Goal: Task Accomplishment & Management: Manage account settings

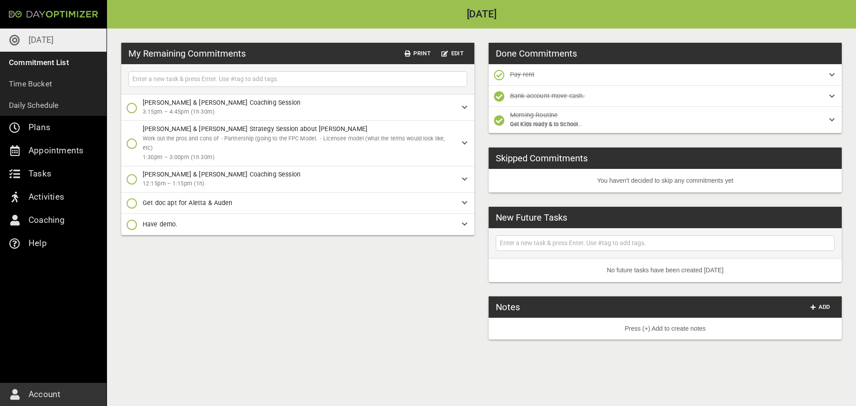
click at [254, 292] on div "My Remaining Commitments Print Edit [PERSON_NAME] & [PERSON_NAME] Coaching Sess…" at bounding box center [481, 218] width 749 height 378
click at [818, 305] on span "Add" at bounding box center [820, 307] width 21 height 10
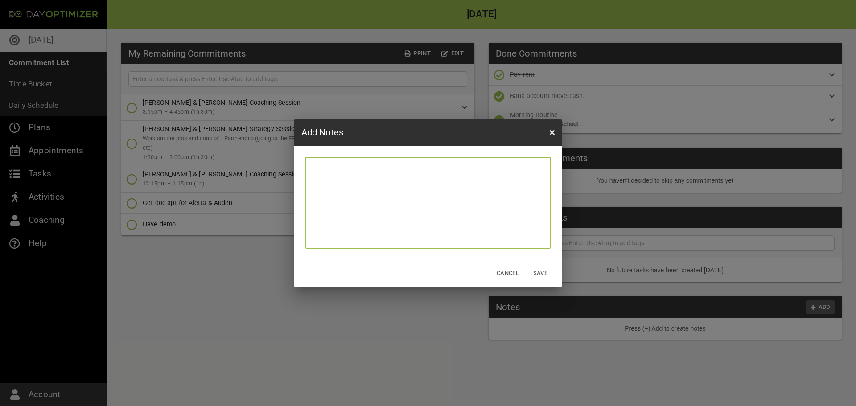
click at [442, 212] on textarea at bounding box center [428, 203] width 239 height 85
type textarea "S"
type textarea "Su"
type textarea "Suz"
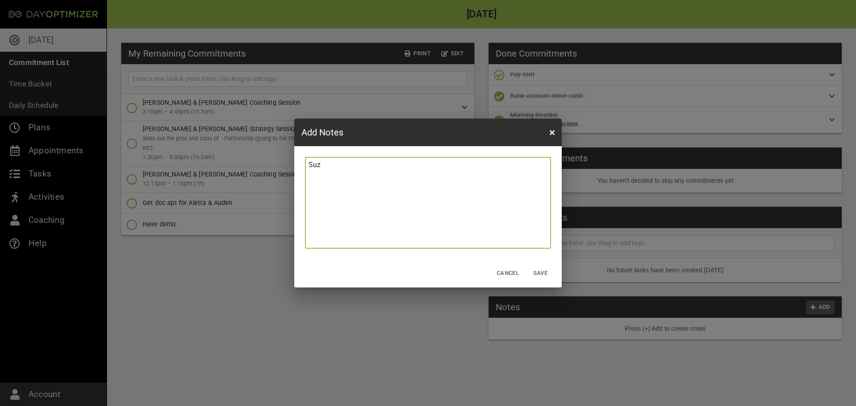
type textarea "Suza"
type textarea "[PERSON_NAME]"
type textarea "[PERSON_NAME]."
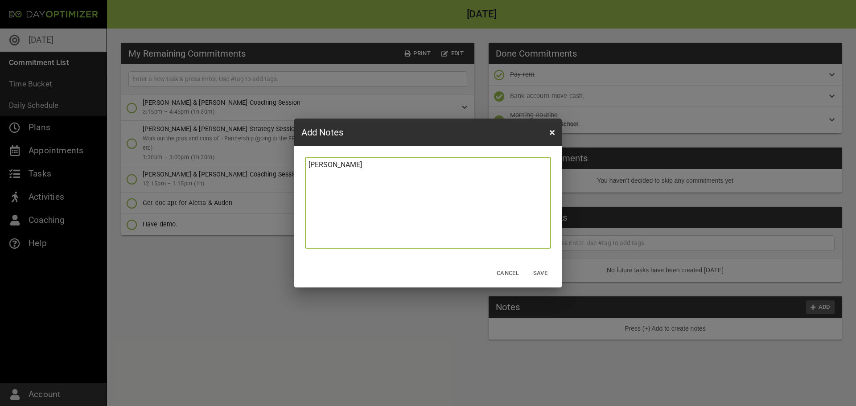
type textarea "[PERSON_NAME]."
type textarea "[PERSON_NAME].."
type textarea "[PERSON_NAME]..."
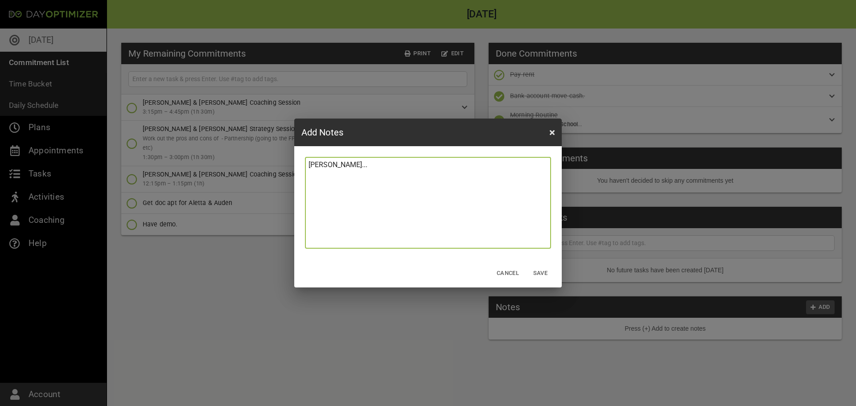
type textarea "[PERSON_NAME]...."
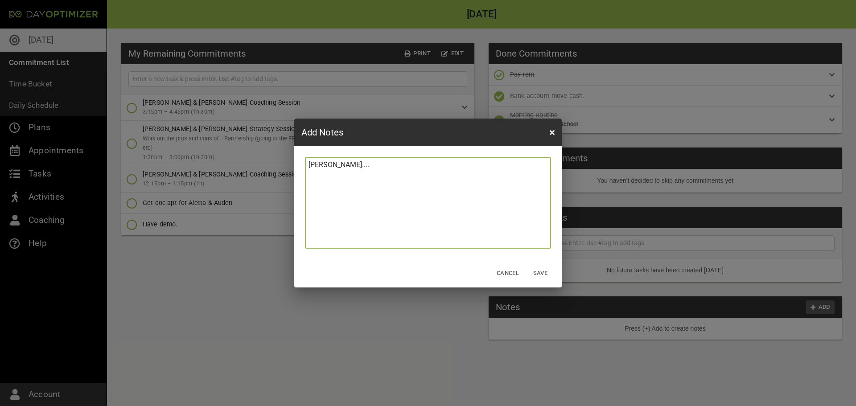
type textarea "[PERSON_NAME]...."
type textarea "[PERSON_NAME].... C"
type textarea "[PERSON_NAME].... Ch"
type textarea "[PERSON_NAME].... Che"
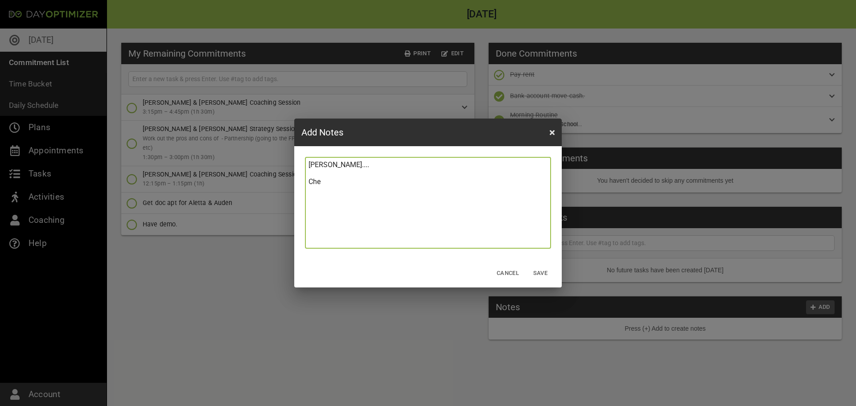
type textarea "[PERSON_NAME].... [PERSON_NAME]"
type textarea "[PERSON_NAME].... Cheap"
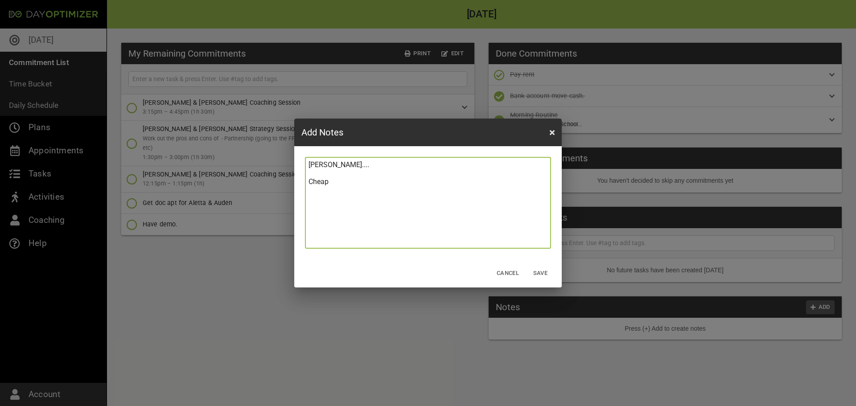
type textarea "[PERSON_NAME].... Cheap r"
type textarea "[PERSON_NAME].... Cheap re"
type textarea "[PERSON_NAME].... Cheap ren"
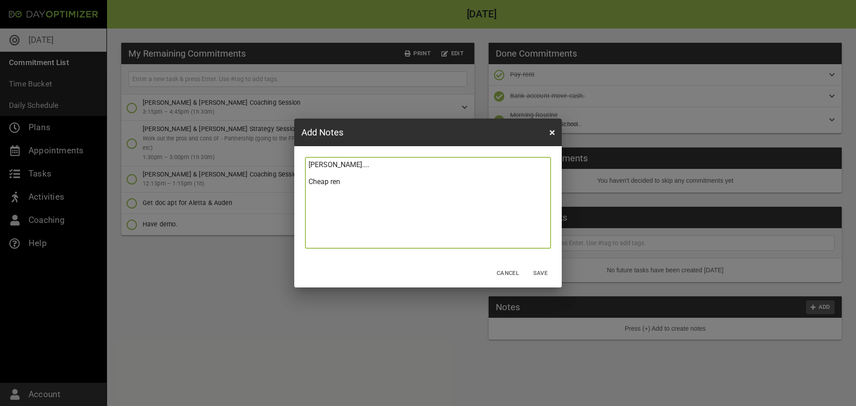
type textarea "[PERSON_NAME].... Cheap rent"
type textarea "[PERSON_NAME].... Cheap rent r"
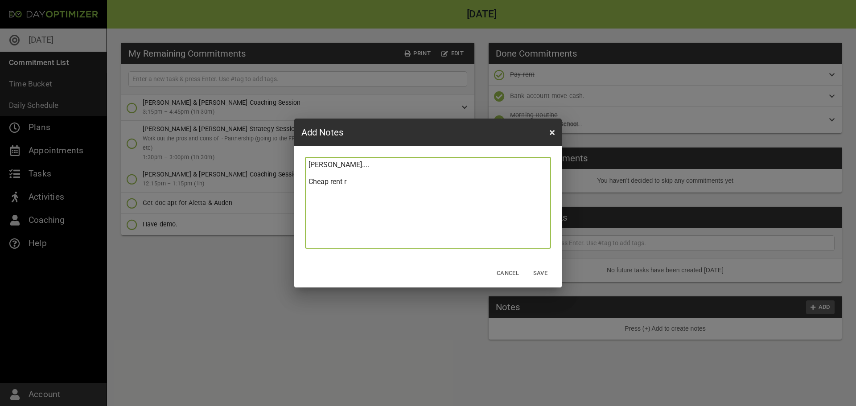
type textarea "[PERSON_NAME].... Cheap rent ri"
type textarea "[PERSON_NAME].... Cheap rent rig"
type textarea "[PERSON_NAME].... Cheap rent righ"
type textarea "[PERSON_NAME].... Cheap rent right"
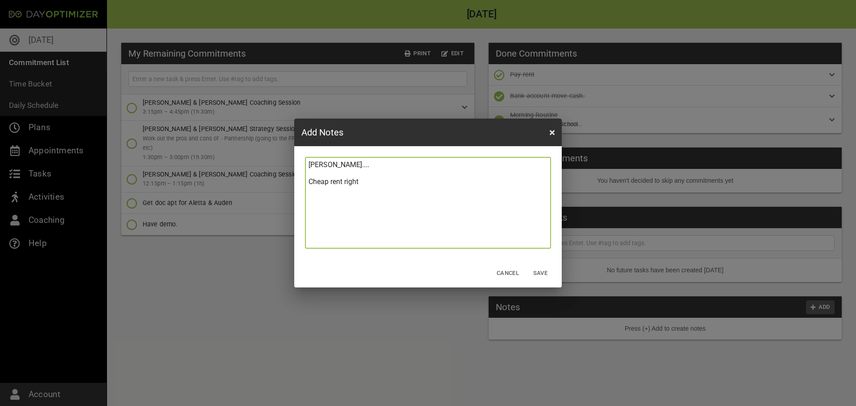
type textarea "[PERSON_NAME].... Cheap rent right"
type textarea "[PERSON_NAME].... Cheap rent right i"
type textarea "[PERSON_NAME].... Cheap rent right in"
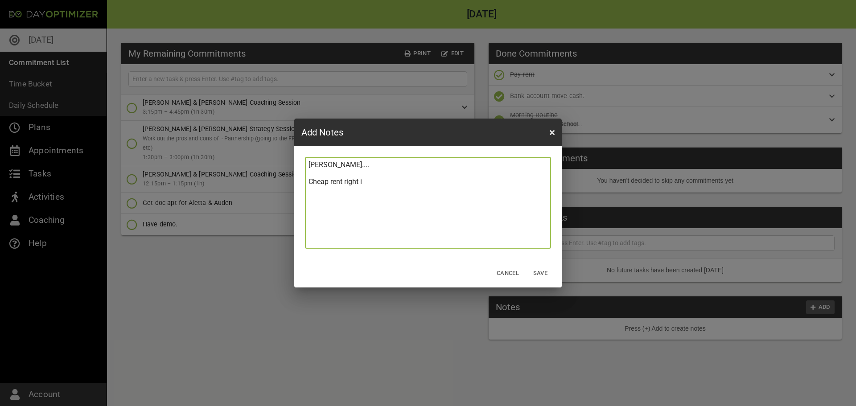
type textarea "[PERSON_NAME].... Cheap rent right in"
type textarea "[PERSON_NAME].... Cheap rent right in t"
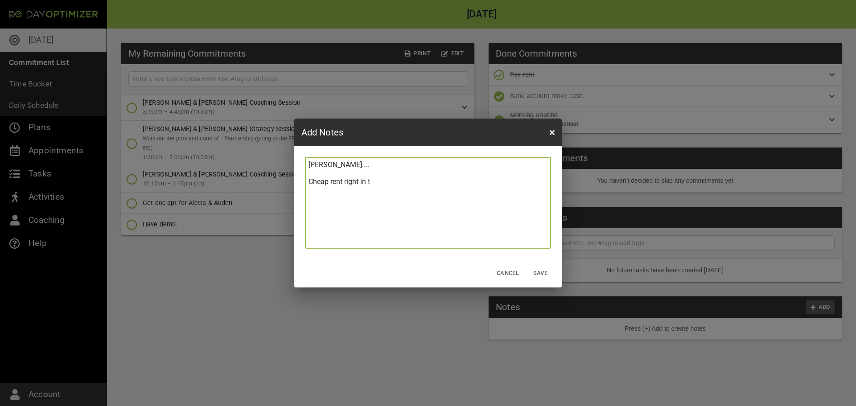
type textarea "[PERSON_NAME].... Cheap rent right in"
type textarea "[PERSON_NAME].... Cheap rent right in d"
type textarea "[PERSON_NAME].... Cheap rent right in do"
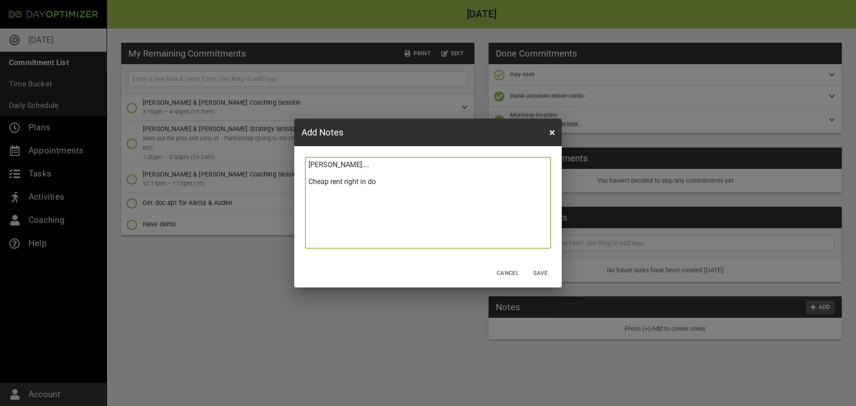
type textarea "[PERSON_NAME].... Cheap rent right in dow"
type textarea "[PERSON_NAME].... Cheap rent right in down"
type textarea "[PERSON_NAME].... Cheap rent right in downt"
type textarea "[PERSON_NAME].... Cheap rent right in downto"
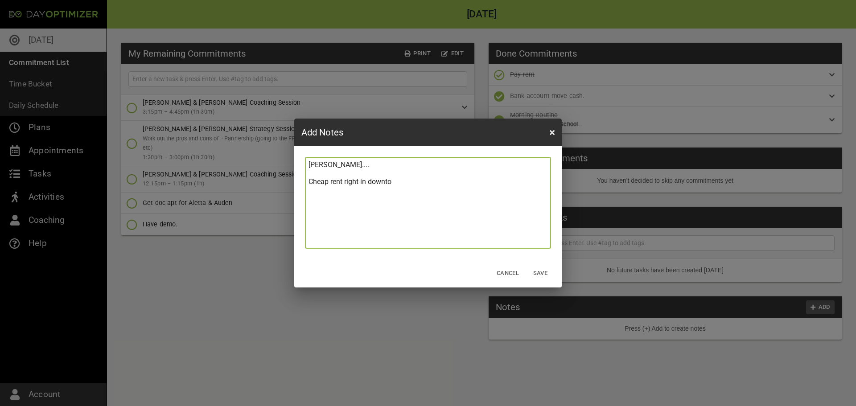
type textarea "[PERSON_NAME].... Cheap rent right in [GEOGRAPHIC_DATA]"
type textarea "[PERSON_NAME].... Cheap rent right in downtown"
type textarea "[PERSON_NAME].... Cheap rent right in downtown."
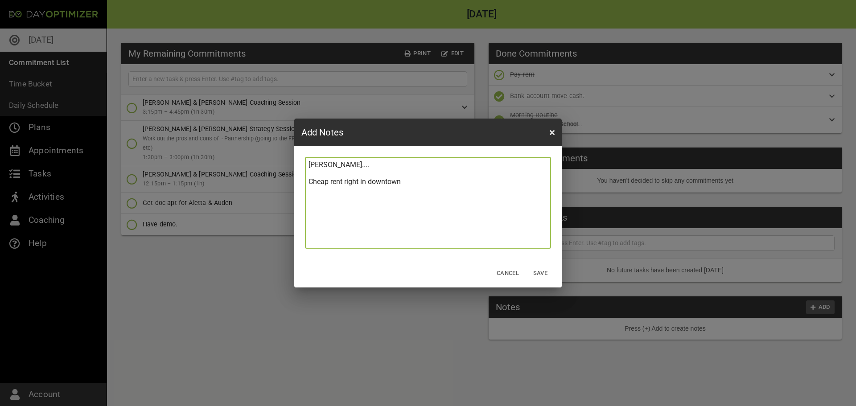
type textarea "[PERSON_NAME].... Cheap rent right in downtown."
type textarea "[PERSON_NAME].... Cheap rent right in downtown.."
type textarea "[PERSON_NAME].... Cheap rent right in downtown..."
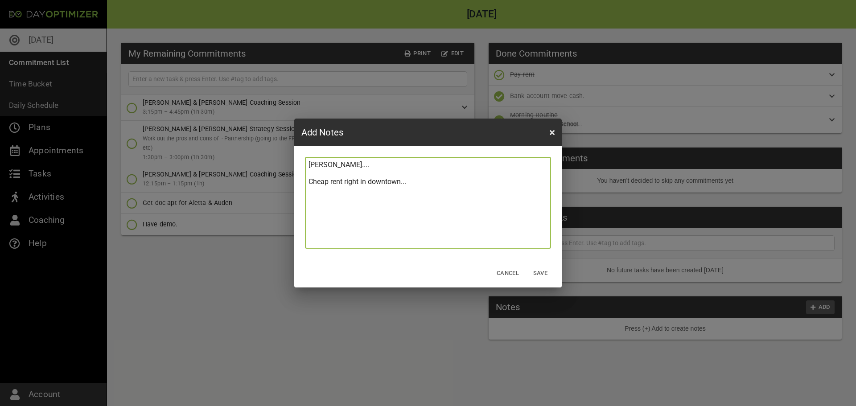
type textarea "[PERSON_NAME].... Cheap rent right in downtown..."
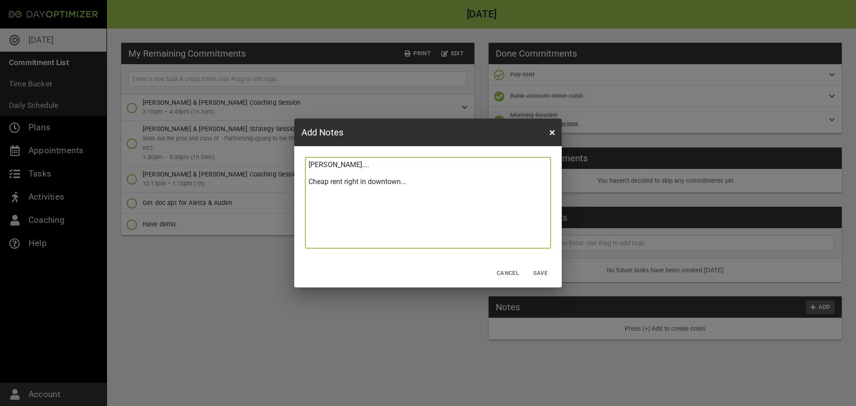
type textarea "[PERSON_NAME].... Cheap rent right in downtown..."
type textarea "[PERSON_NAME].... Cheap rent right in downtown... P"
type textarea "[PERSON_NAME].... Cheap rent right in downtown... PL"
type textarea "[PERSON_NAME].... Cheap rent right in downtown... PLa"
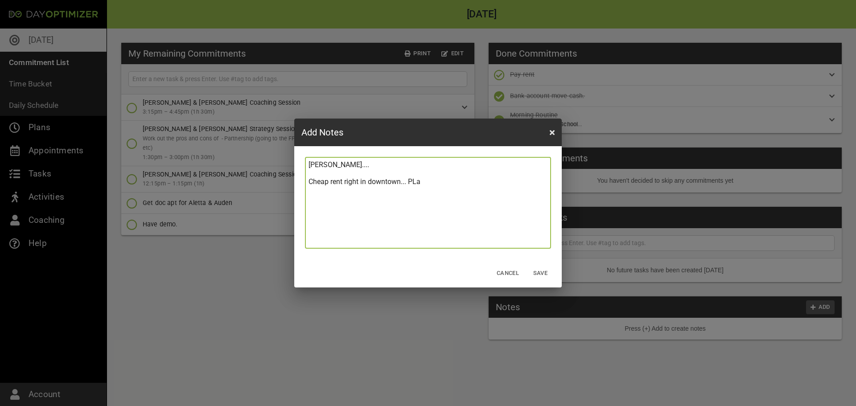
type textarea "[PERSON_NAME].... Cheap rent right in downtown... PLan"
type textarea "[PERSON_NAME].... Cheap rent right in downtown... PLann"
type textarea "[PERSON_NAME].... Cheap rent right in downtown... PLanni"
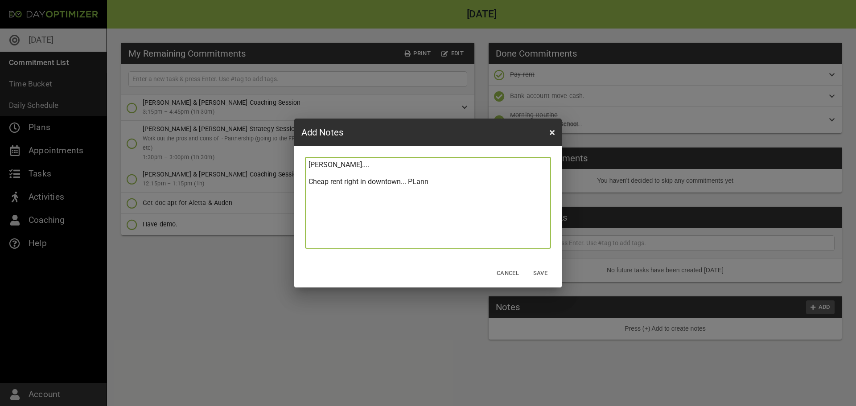
type textarea "[PERSON_NAME].... Cheap rent right in downtown... PLanni"
type textarea "[PERSON_NAME].... Cheap rent right in downtown... PLannin"
type textarea "[PERSON_NAME].... Cheap rent right in downtown... PLanning"
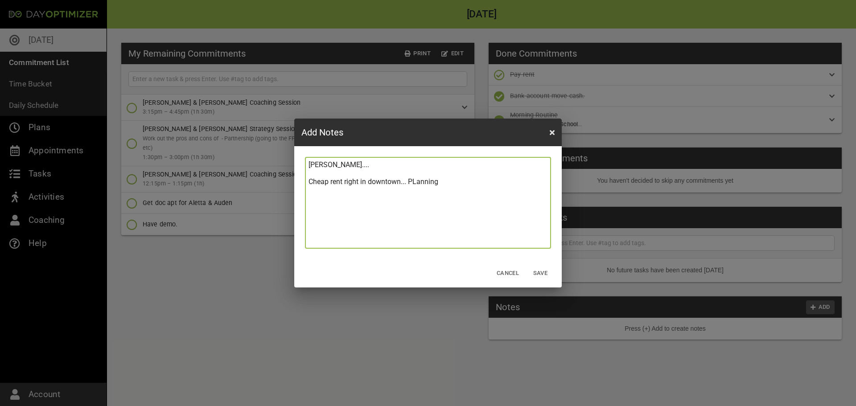
type textarea "[PERSON_NAME].... Cheap rent right in downtown... PLanning"
type textarea "[PERSON_NAME].... Cheap rent right in downtown... PLanning t"
type textarea "[PERSON_NAME].... Cheap rent right in downtown... PLanning to"
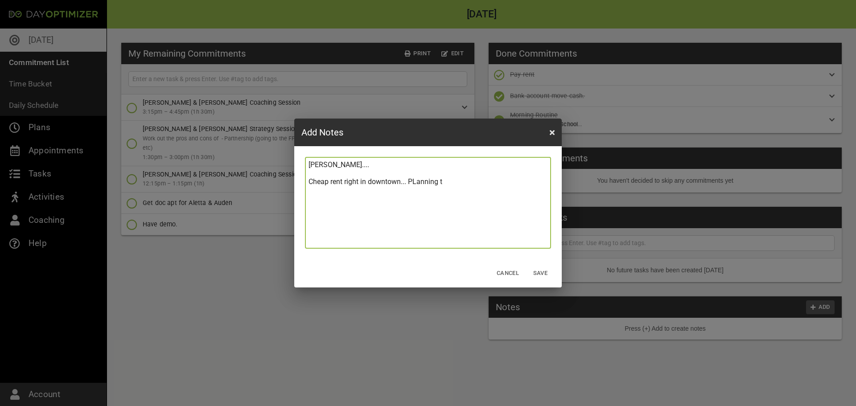
type textarea "[PERSON_NAME].... Cheap rent right in downtown... PLanning to"
type textarea "[PERSON_NAME].... Cheap rent right in downtown... PLanning to t"
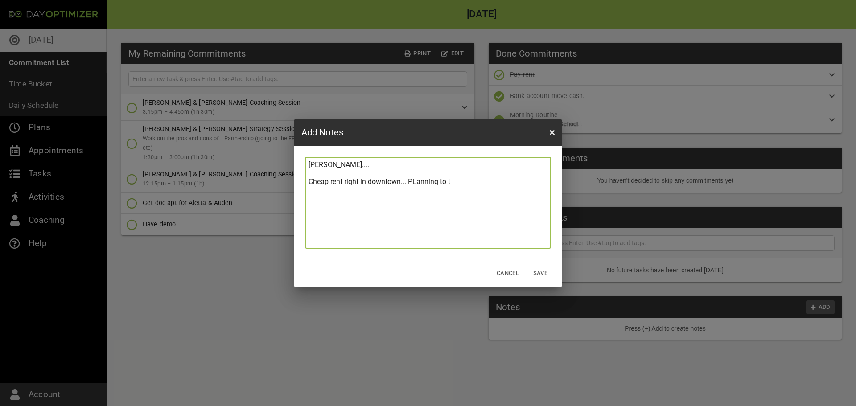
type textarea "[PERSON_NAME].... Cheap rent right in downtown... PLanning to te"
type textarea "[PERSON_NAME].... Cheap rent right in downtown... PLanning to tea"
type textarea "[PERSON_NAME].... Cheap rent right in downtown... PLanning to tear"
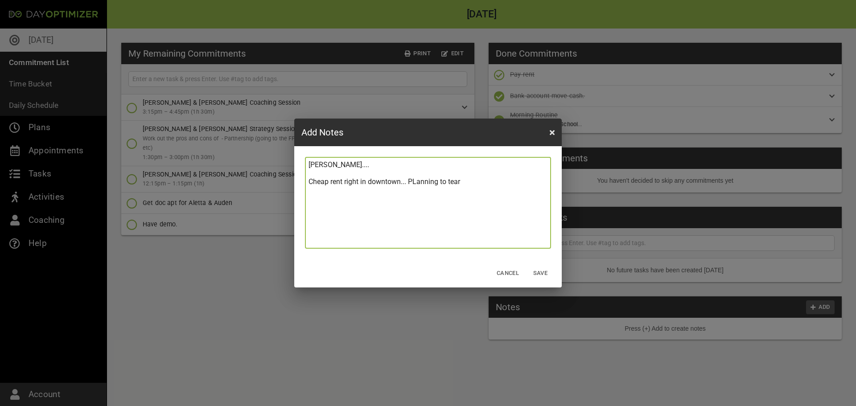
type textarea "[PERSON_NAME].... Cheap rent right in downtown... PLanning to tear"
type textarea "[PERSON_NAME].... Cheap rent right in downtown... PLanning to tear d"
type textarea "[PERSON_NAME].... Cheap rent right in downtown... PLanning to tear do"
type textarea "[PERSON_NAME].... Cheap rent right in downtown... PLanning to tear dow"
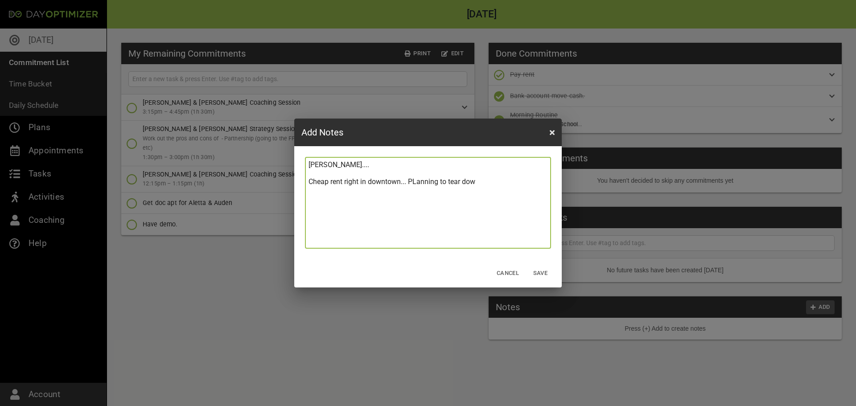
type textarea "[PERSON_NAME].... Cheap rent right in downtown... PLanning to tear down"
type textarea "[PERSON_NAME].... Cheap rent right in downtown... PLanning to tear down b"
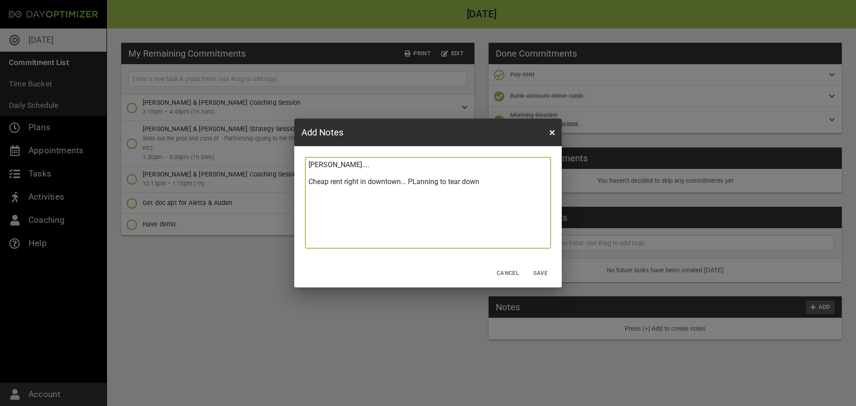
type textarea "[PERSON_NAME].... Cheap rent right in downtown... PLanning to tear down b"
type textarea "[PERSON_NAME].... Cheap rent right in downtown... PLanning to tear down bu"
type textarea "[PERSON_NAME].... Cheap rent right in downtown... PLanning to tear down [PERSON…"
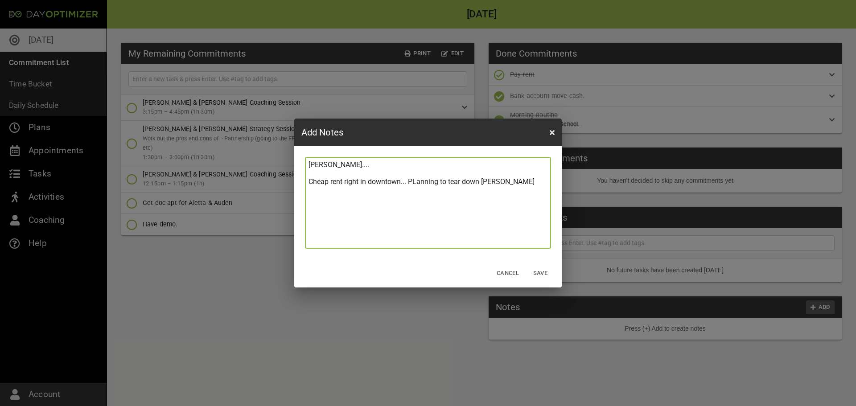
type textarea "[PERSON_NAME].... Cheap rent right in downtown... PLanning to tear down buil"
type textarea "[PERSON_NAME].... Cheap rent right in downtown... PLanning to tear down build"
type textarea "[PERSON_NAME].... Cheap rent right in downtown... PLanning to tear down buildi"
type textarea "[PERSON_NAME].... Cheap rent right in downtown... PLanning to tear down buildin"
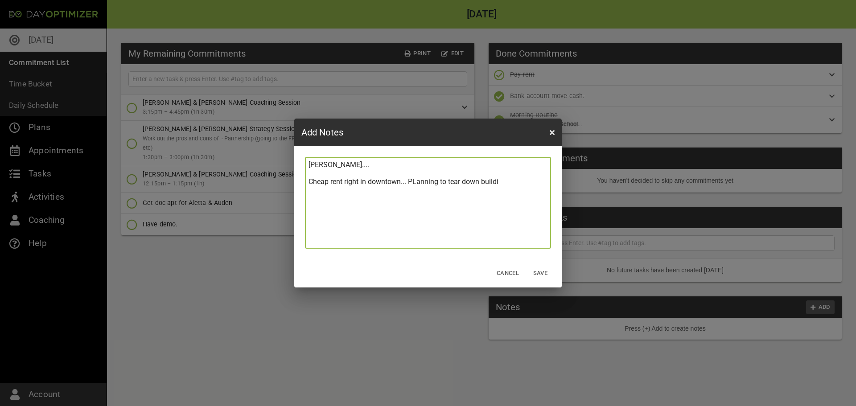
type textarea "[PERSON_NAME].... Cheap rent right in downtown... PLanning to tear down buildin"
type textarea "[PERSON_NAME].... Cheap rent right in downtown... PLanning to tear down building"
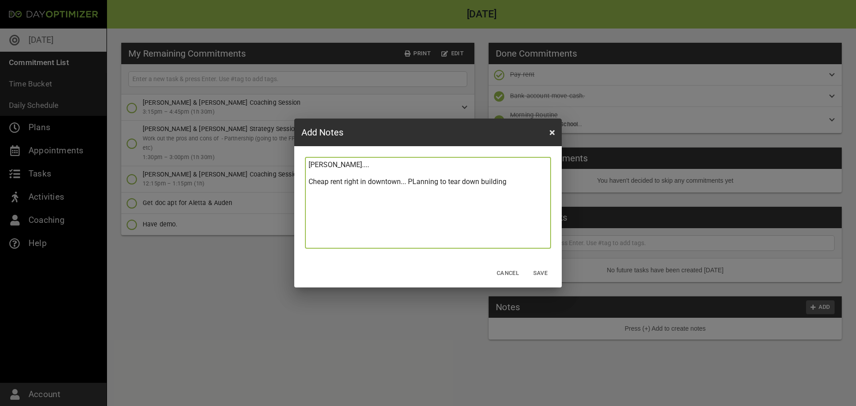
type textarea "[PERSON_NAME].... Cheap rent right in downtown... PLanning to tear down buildin…"
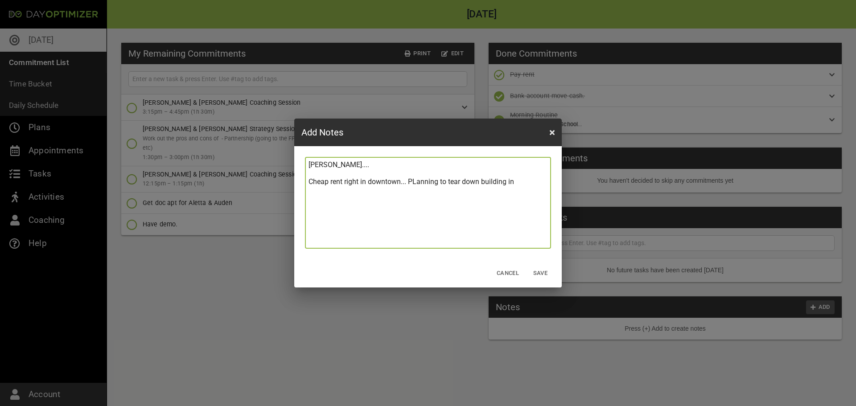
type textarea "[PERSON_NAME].... Cheap rent right in downtown... PLanning to tear down buildin…"
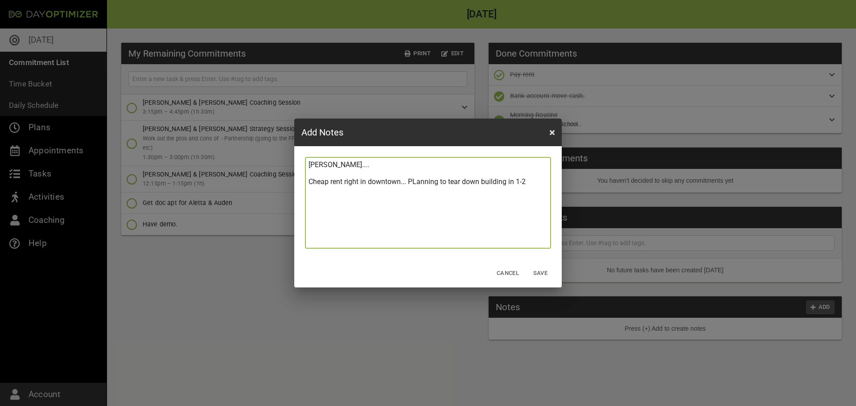
type textarea "[PERSON_NAME].... Cheap rent right in downtown... PLanning to tear down buildin…"
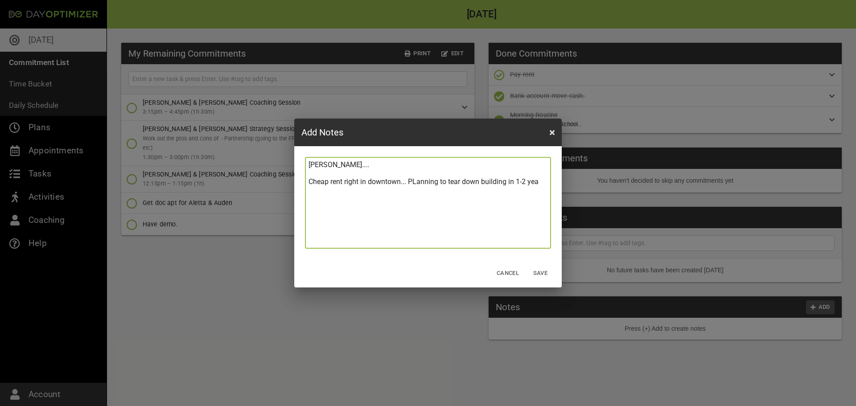
type textarea "[PERSON_NAME].... Cheap rent right in downtown... PLanning to tear down buildin…"
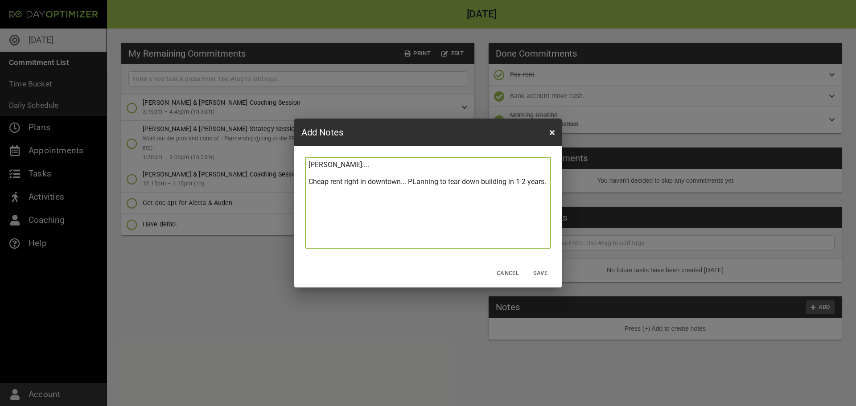
type textarea "[PERSON_NAME].... Cheap rent right in downtown... PLanning to tear down buildin…"
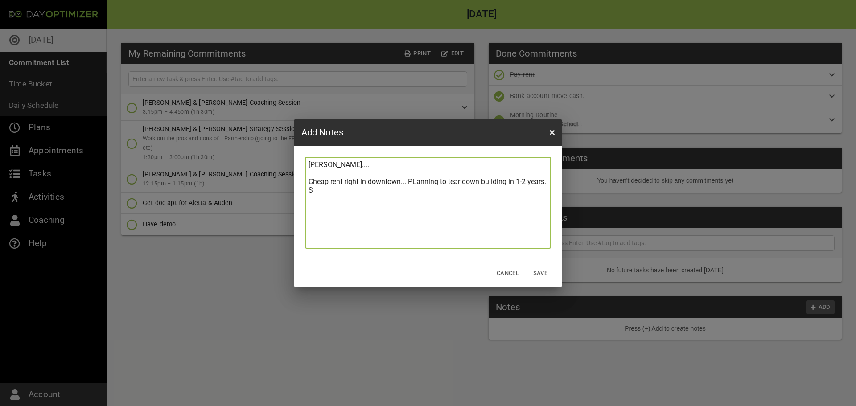
type textarea "[PERSON_NAME].... Cheap rent right in downtown... PLanning to tear down buildin…"
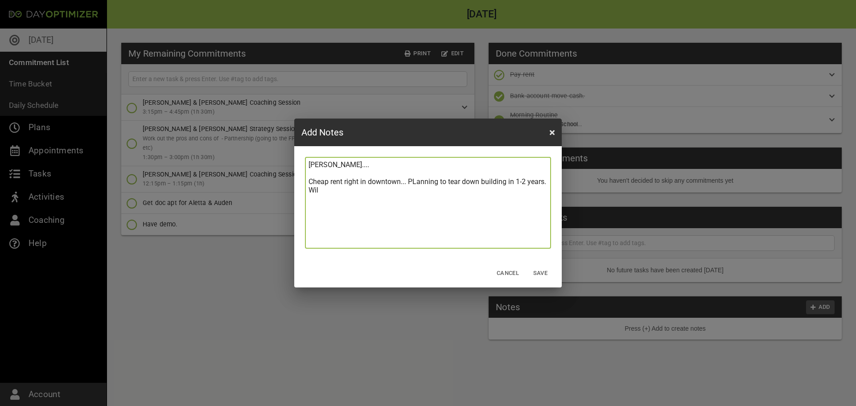
type textarea "[PERSON_NAME].... Cheap rent right in downtown... PLanning to tear down buildin…"
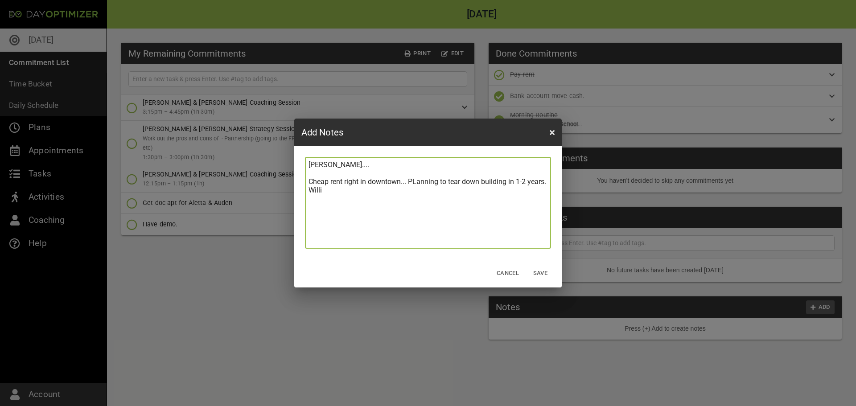
type textarea "[PERSON_NAME].... Cheap rent right in downtown... PLanning to tear down buildin…"
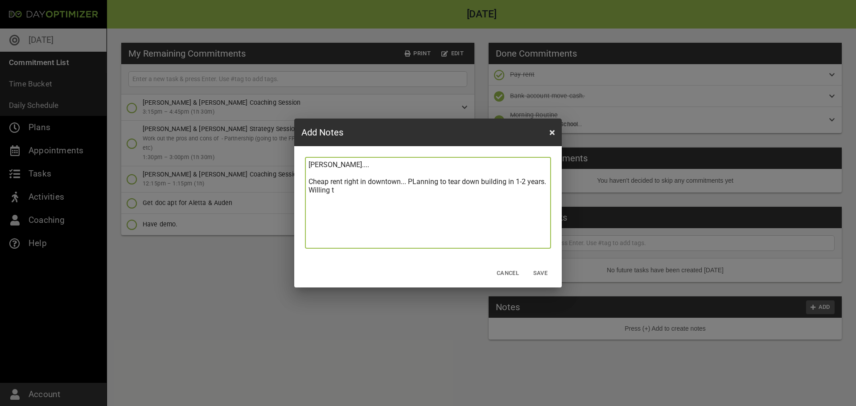
type textarea "[PERSON_NAME].... Cheap rent right in downtown... PLanning to tear down buildin…"
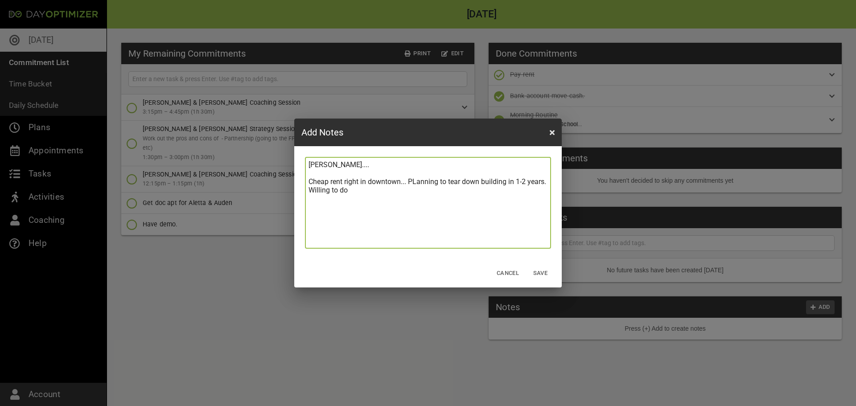
type textarea "[PERSON_NAME].... Cheap rent right in downtown... PLanning to tear down buildin…"
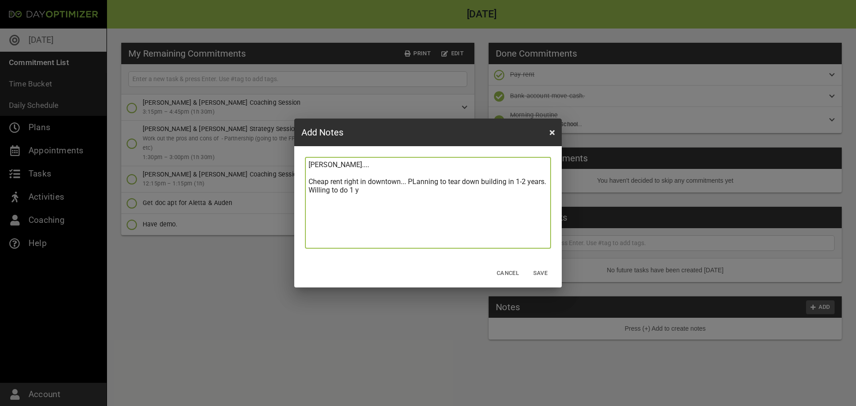
type textarea "[PERSON_NAME].... Cheap rent right in downtown... PLanning to tear down buildin…"
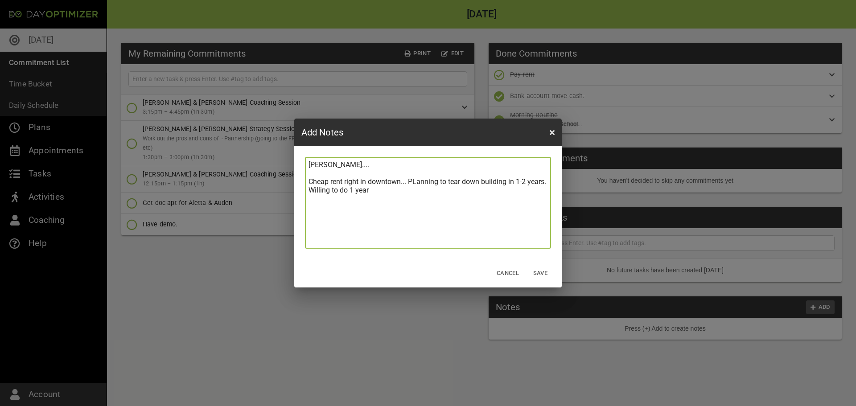
type textarea "[PERSON_NAME].... Cheap rent right in downtown... PLanning to tear down buildin…"
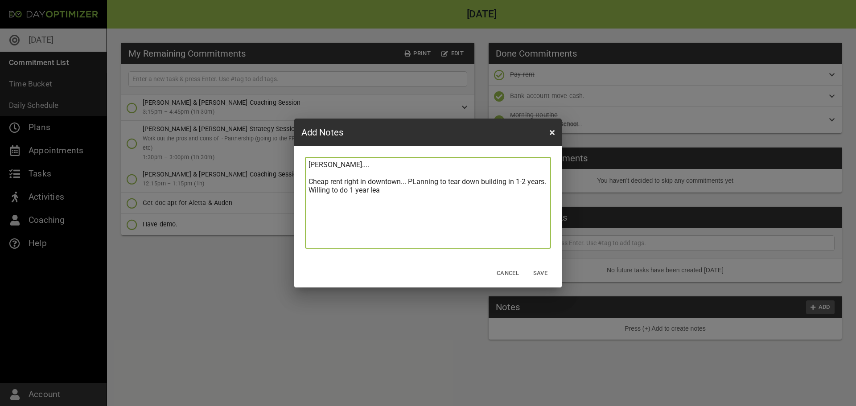
type textarea "[PERSON_NAME].... Cheap rent right in downtown... PLanning to tear down buildin…"
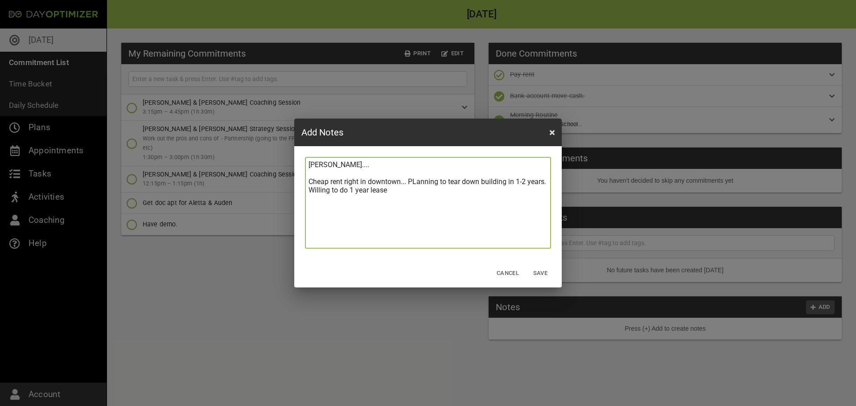
type textarea "[PERSON_NAME].... Cheap rent right in downtown... PLanning to tear down buildin…"
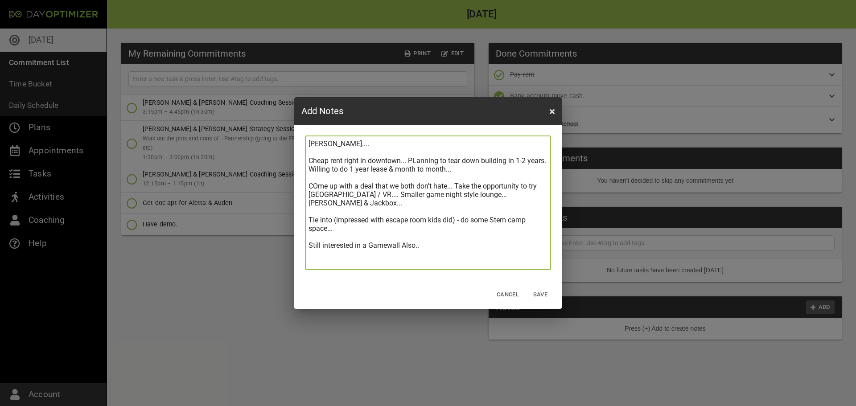
click at [318, 186] on textarea "[PERSON_NAME].... Cheap rent right in downtown... PLanning to tear down buildin…" at bounding box center [428, 203] width 239 height 127
click at [446, 248] on textarea "[PERSON_NAME].... Cheap rent right in downtown... PLanning to tear down buildin…" at bounding box center [428, 203] width 239 height 127
click at [459, 200] on textarea "[PERSON_NAME].... Cheap rent right in downtown... PLanning to tear down buildin…" at bounding box center [428, 203] width 239 height 127
click at [432, 244] on textarea "[PERSON_NAME].... Cheap rent right in downtown... PLanning to tear down buildin…" at bounding box center [428, 203] width 239 height 127
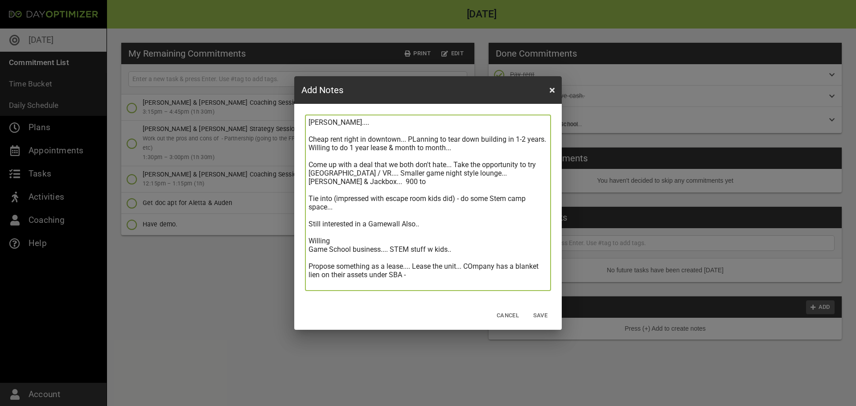
click at [475, 264] on textarea "[PERSON_NAME].... Cheap rent right in downtown... PLanning to tear down buildin…" at bounding box center [428, 202] width 239 height 169
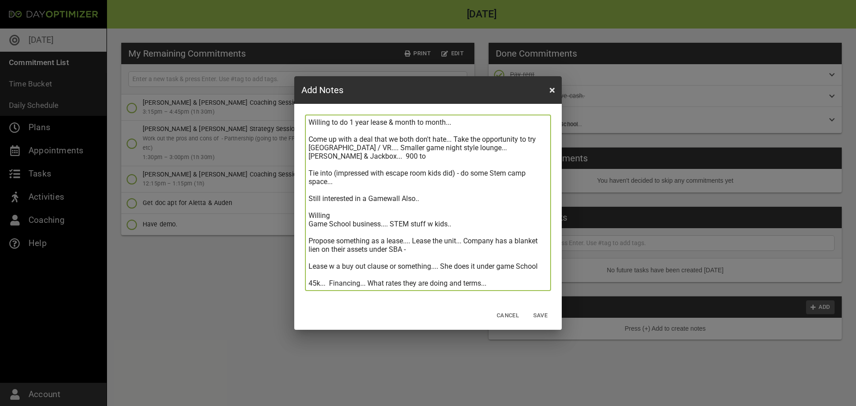
scroll to position [34, 0]
click at [315, 272] on textarea "[PERSON_NAME].... Cheap rent right in downtown... PLanning to tear down buildin…" at bounding box center [428, 202] width 239 height 169
click at [330, 285] on textarea "[PERSON_NAME].... Cheap rent right in downtown... PLanning to tear down buildin…" at bounding box center [428, 202] width 239 height 169
click at [542, 315] on span "Save" at bounding box center [540, 316] width 21 height 10
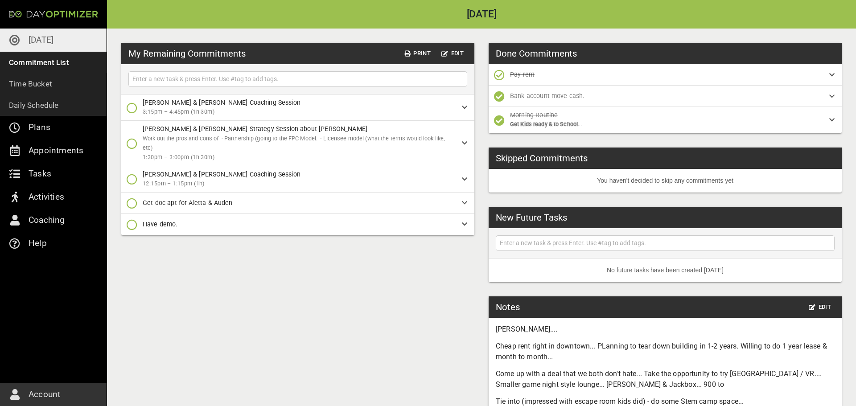
click at [293, 270] on div "My Remaining Commitments Print Edit [PERSON_NAME] & [PERSON_NAME] Coaching Sess…" at bounding box center [481, 271] width 749 height 484
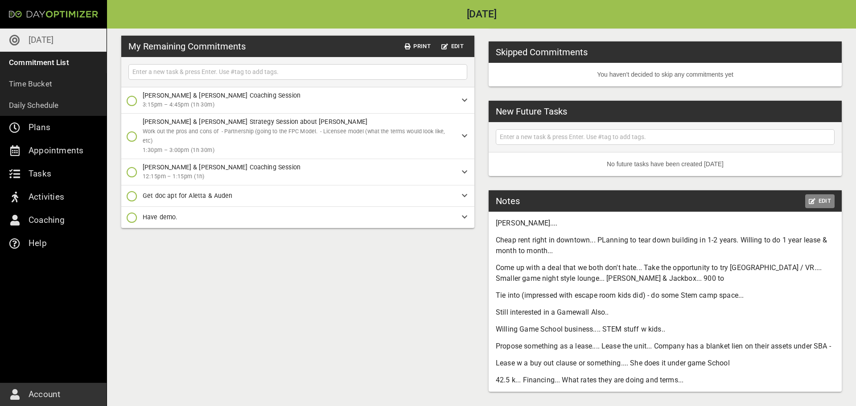
click at [817, 205] on span "Edit" at bounding box center [820, 201] width 22 height 10
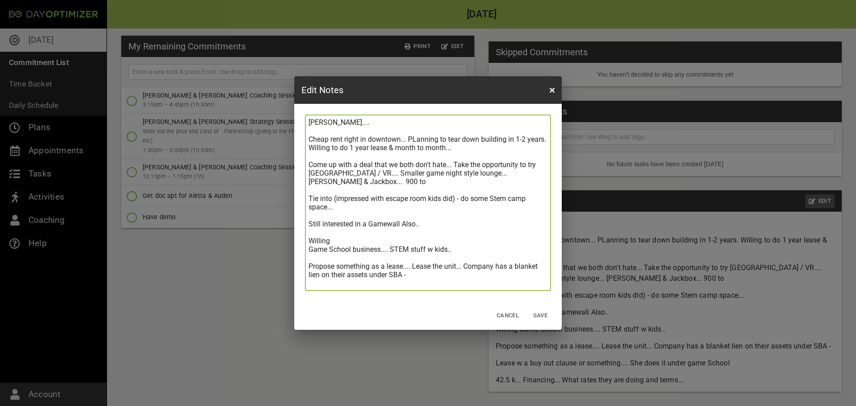
click at [451, 279] on textarea "[PERSON_NAME].... Cheap rent right in downtown... PLanning to tear down buildin…" at bounding box center [428, 202] width 239 height 169
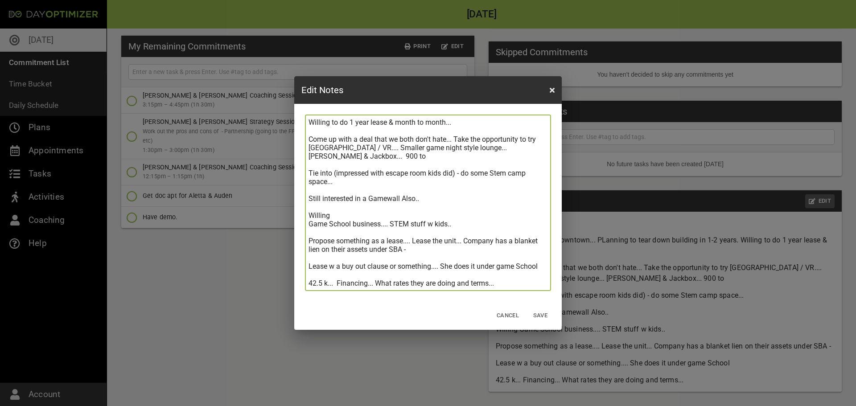
click at [451, 279] on textarea "[PERSON_NAME].... Cheap rent right in downtown... PLanning to tear down buildin…" at bounding box center [428, 202] width 239 height 169
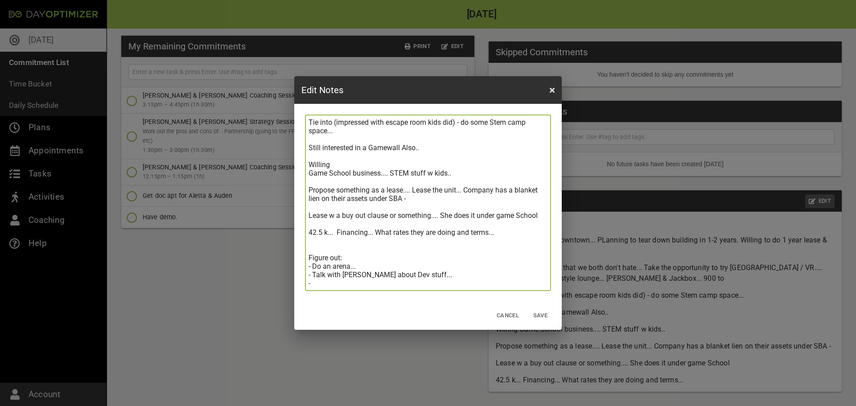
scroll to position [93, 0]
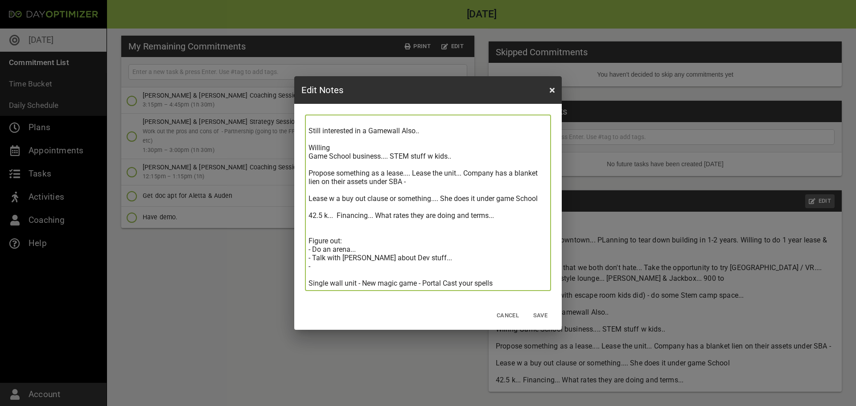
click at [342, 267] on textarea "[PERSON_NAME].... Cheap rent right in downtown... PLanning to tear down buildin…" at bounding box center [428, 202] width 239 height 169
click at [386, 224] on textarea "[PERSON_NAME].... Cheap rent right in downtown... PLanning to tear down buildin…" at bounding box center [428, 202] width 239 height 169
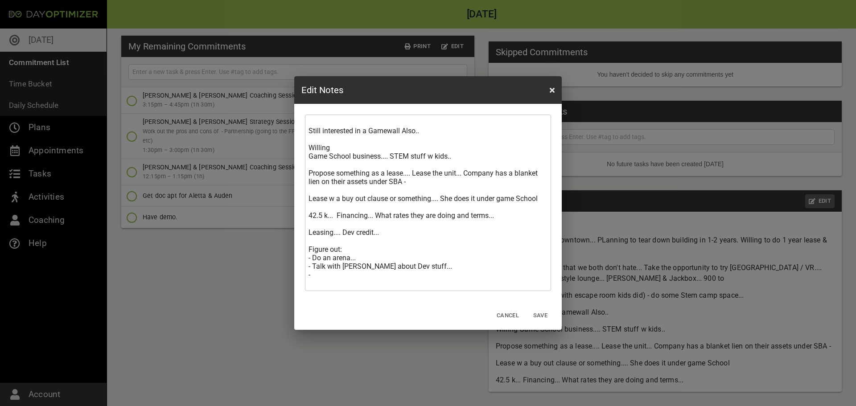
click at [452, 270] on textarea "[PERSON_NAME].... Cheap rent right in downtown... PLanning to tear down buildin…" at bounding box center [428, 202] width 239 height 169
click at [447, 273] on textarea "[PERSON_NAME].... Cheap rent right in downtown... PLanning to tear down buildin…" at bounding box center [428, 202] width 239 height 169
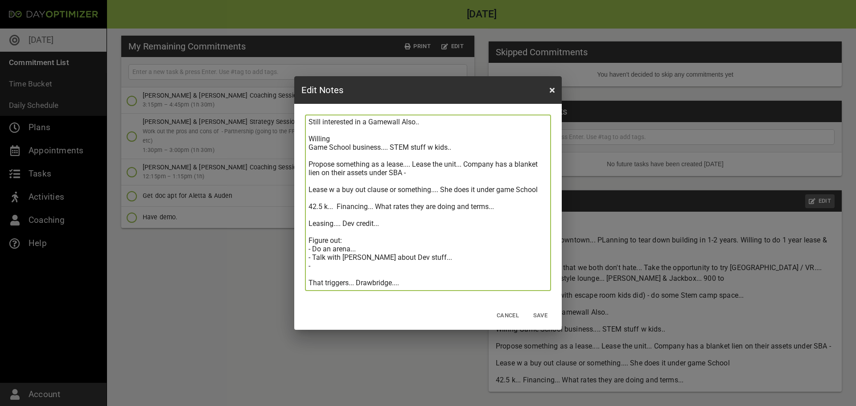
click at [416, 282] on textarea "[PERSON_NAME].... Cheap rent right in downtown... PLanning to tear down buildin…" at bounding box center [428, 202] width 239 height 169
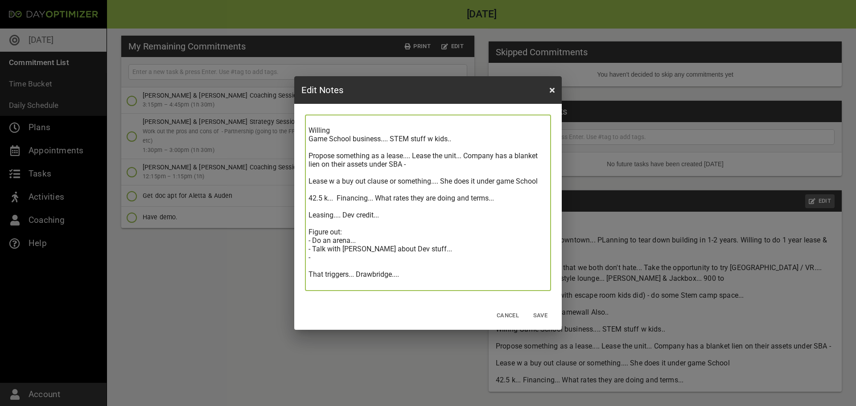
scroll to position [119, 0]
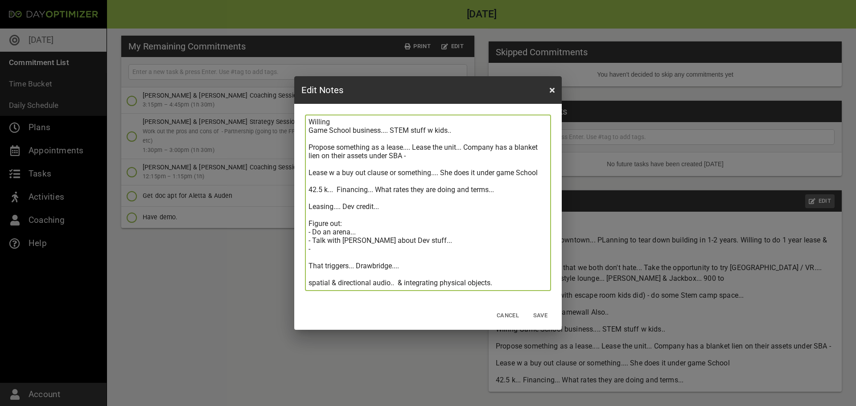
click at [515, 285] on textarea "[PERSON_NAME].... Cheap rent right in downtown... PLanning to tear down buildin…" at bounding box center [428, 202] width 239 height 169
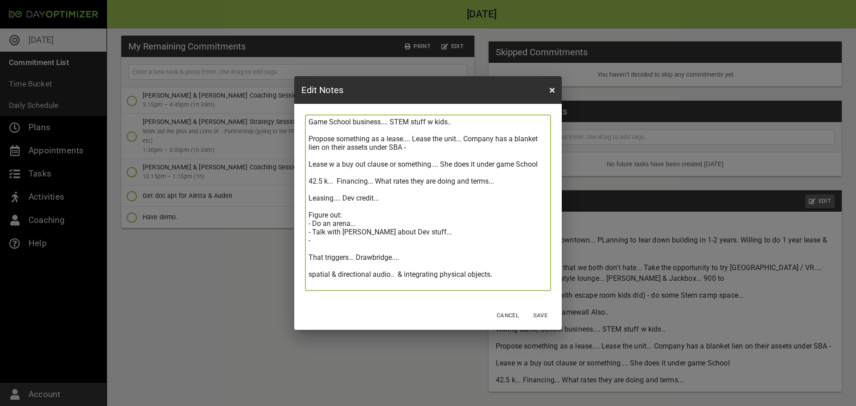
click at [394, 212] on textarea "[PERSON_NAME].... Cheap rent right in downtown... PLanning to tear down buildin…" at bounding box center [428, 202] width 239 height 169
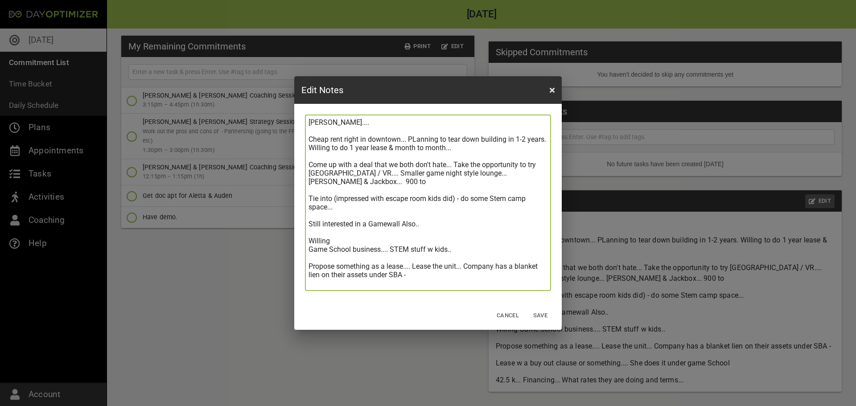
click at [423, 182] on textarea "[PERSON_NAME].... Cheap rent right in downtown... PLanning to tear down buildin…" at bounding box center [428, 202] width 239 height 169
click at [465, 149] on textarea "[PERSON_NAME].... Cheap rent right in downtown... PLanning to tear down buildin…" at bounding box center [428, 202] width 239 height 169
click at [465, 227] on textarea "[PERSON_NAME].... Cheap rent right in downtown... PLanning to tear down buildin…" at bounding box center [428, 202] width 239 height 169
click at [539, 315] on span "Save" at bounding box center [540, 316] width 21 height 10
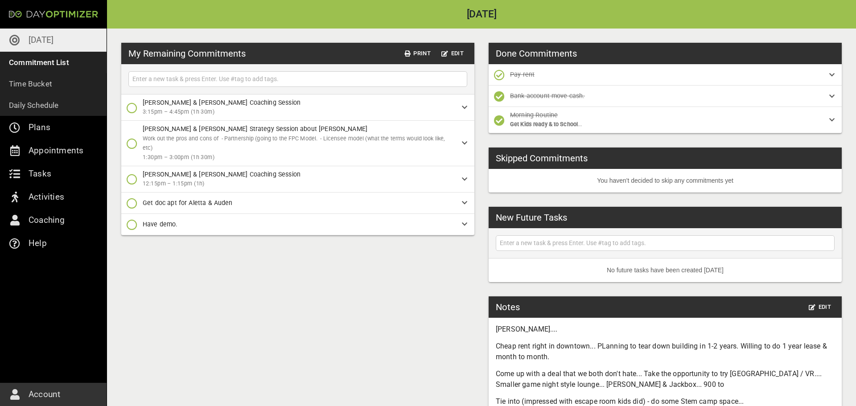
click at [442, 310] on div "My Remaining Commitments Print Edit [PERSON_NAME] & [PERSON_NAME] Coaching Sess…" at bounding box center [481, 333] width 749 height 609
